Goal: Information Seeking & Learning: Learn about a topic

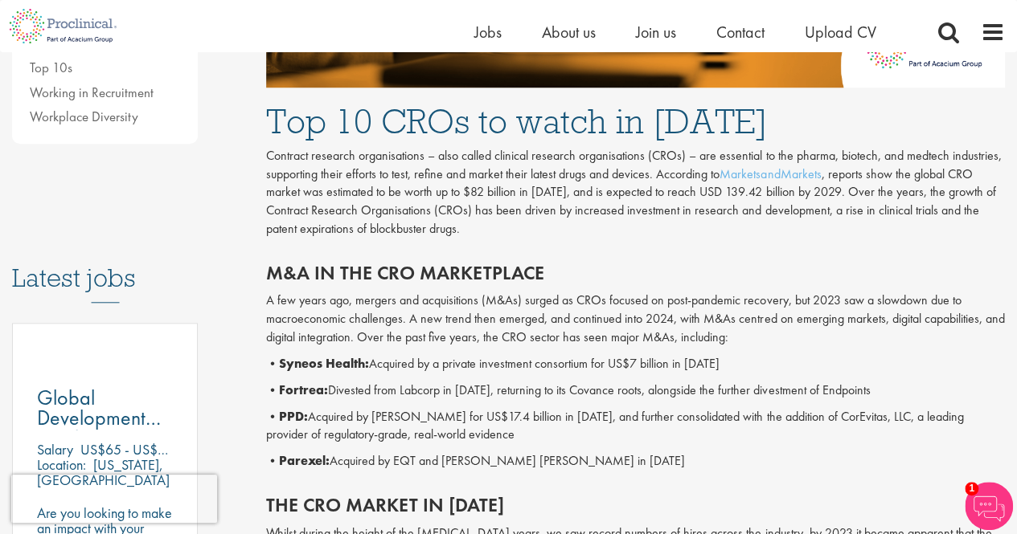
click at [374, 321] on p "A few years ago, mergers and acquisitions (M&As) surged as CROs focused on post…" at bounding box center [635, 319] width 739 height 55
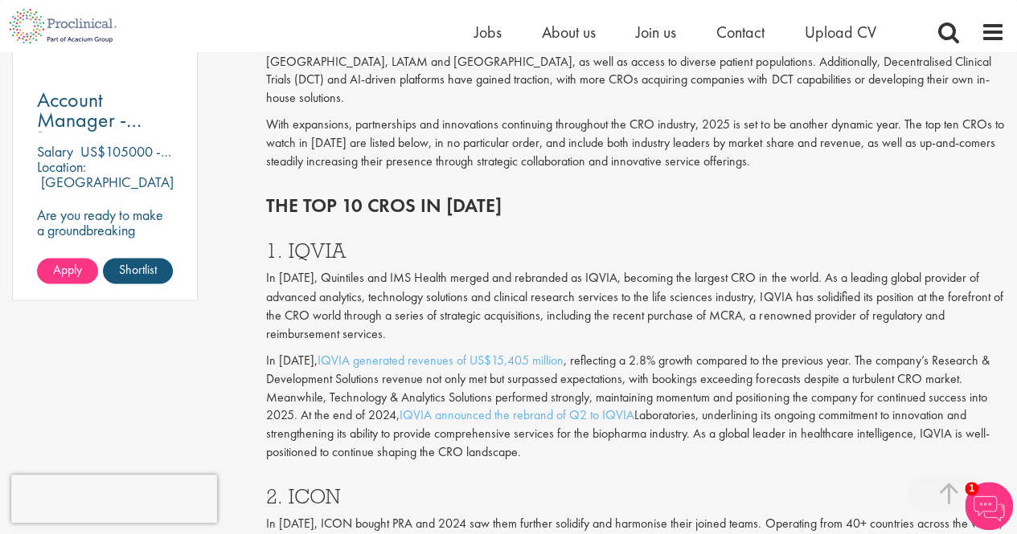
scroll to position [1366, 0]
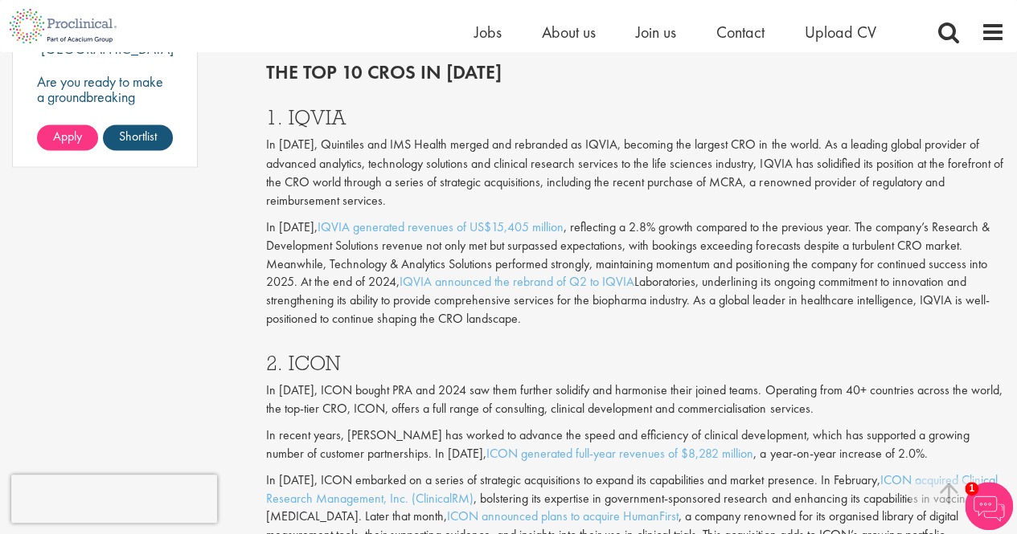
click at [342, 352] on h3 "2. ICON" at bounding box center [635, 362] width 739 height 21
click at [313, 352] on h3 "2. ICON" at bounding box center [635, 362] width 739 height 21
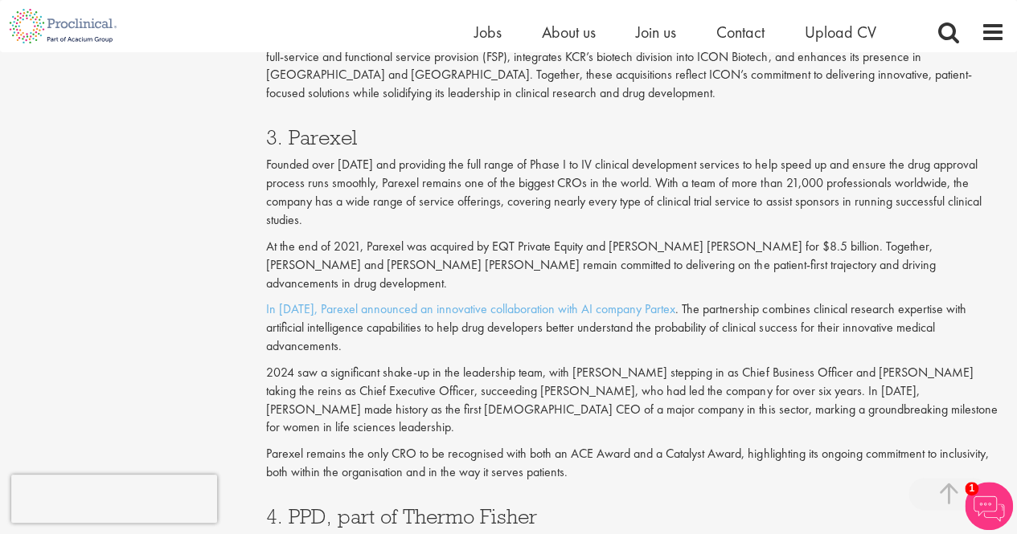
scroll to position [1848, 0]
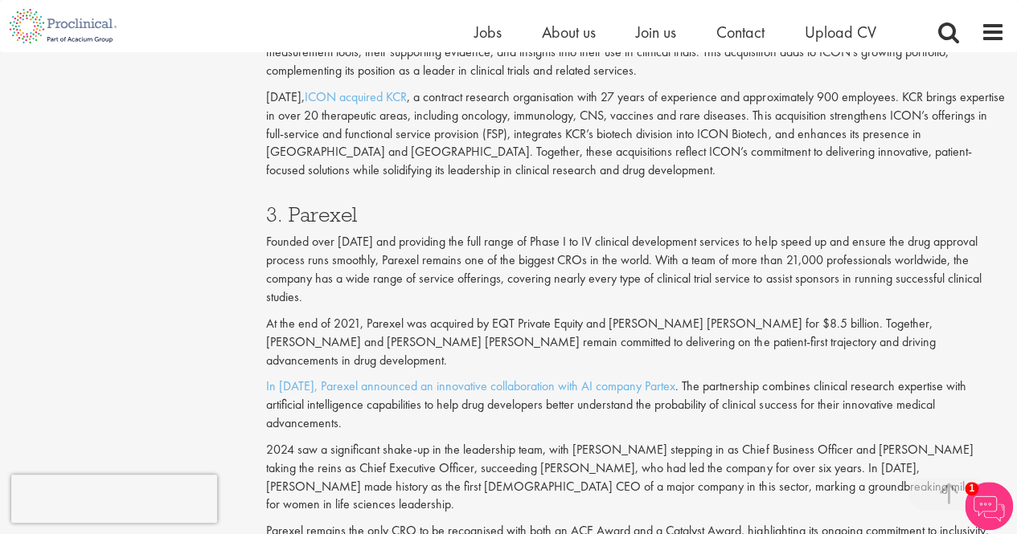
click at [408, 385] on div "3. Parexel Founded over [DATE] and providing the full range of Phase I to IV cl…" at bounding box center [635, 377] width 763 height 379
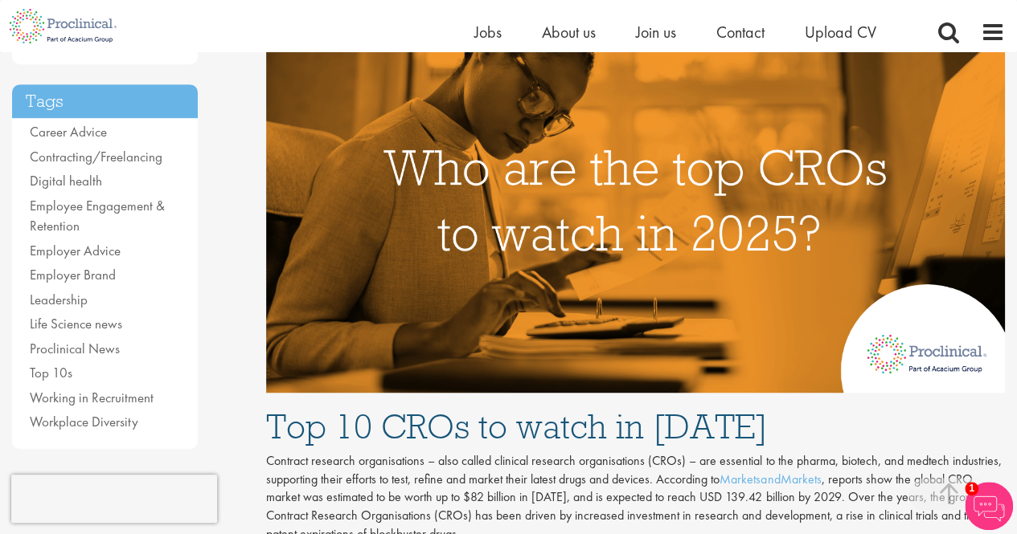
scroll to position [241, 0]
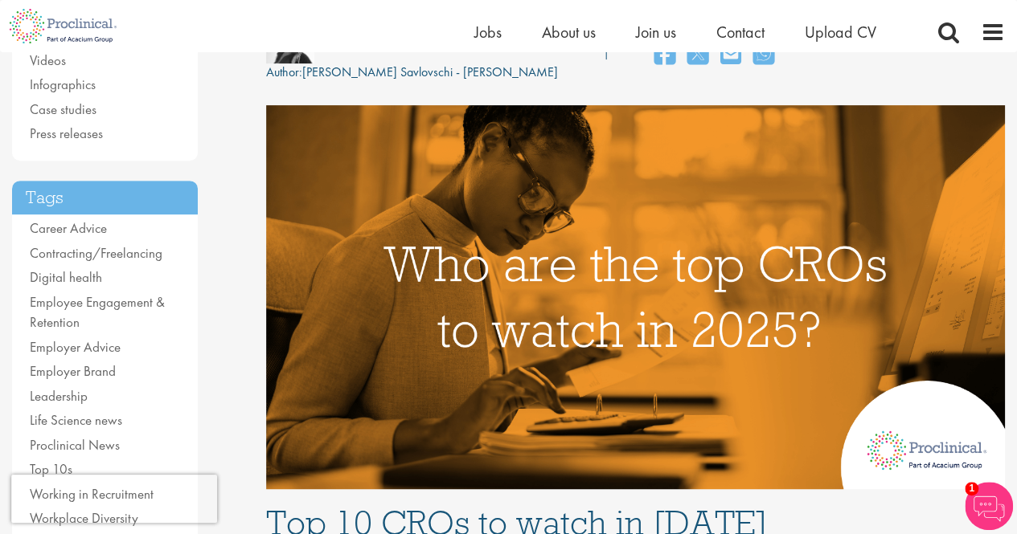
click at [408, 401] on img at bounding box center [635, 296] width 739 height 383
click at [407, 288] on img at bounding box center [635, 296] width 739 height 383
